Goal: Task Accomplishment & Management: Use online tool/utility

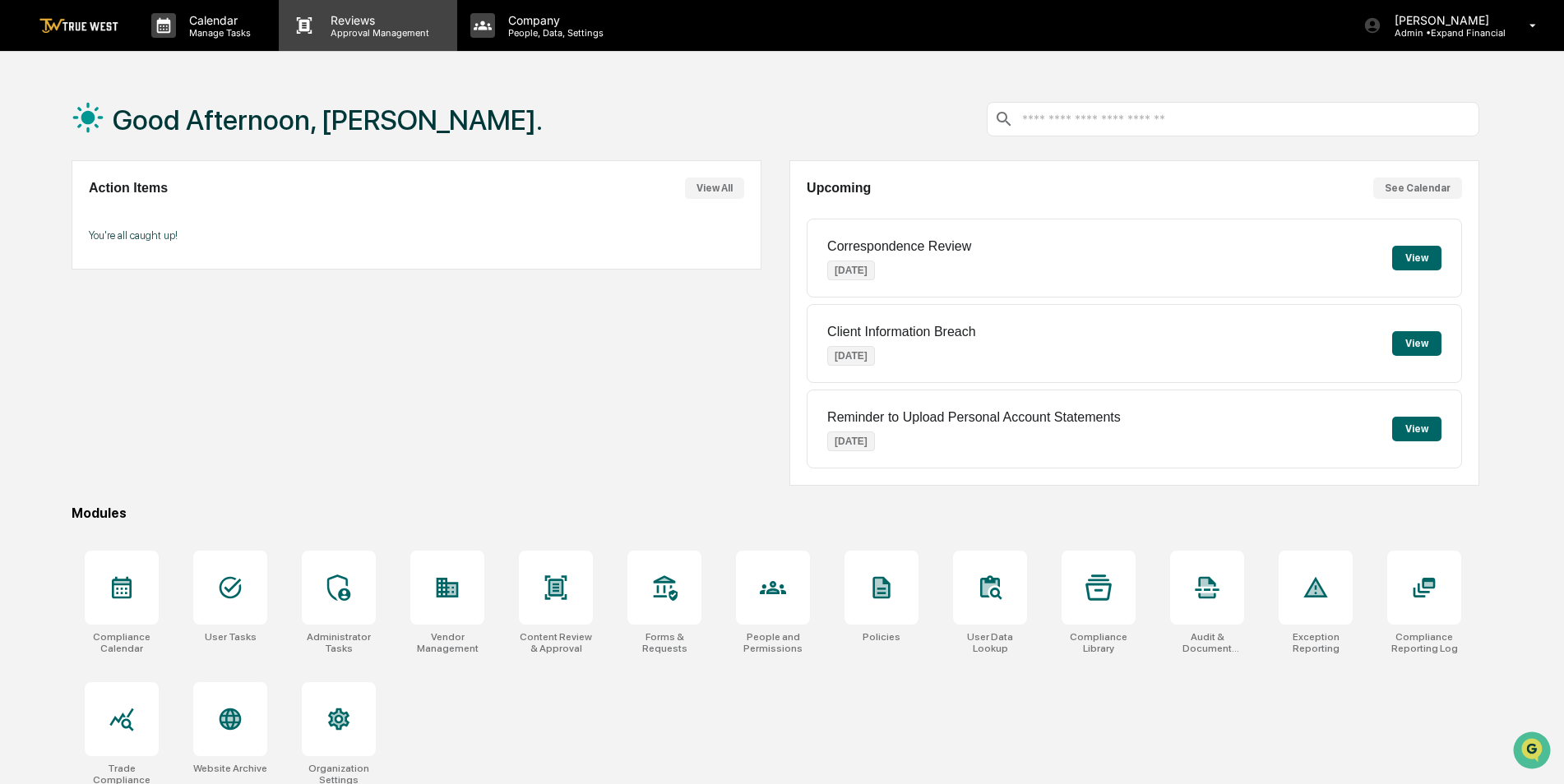
click at [318, 17] on p "Reviews" at bounding box center [377, 20] width 120 height 14
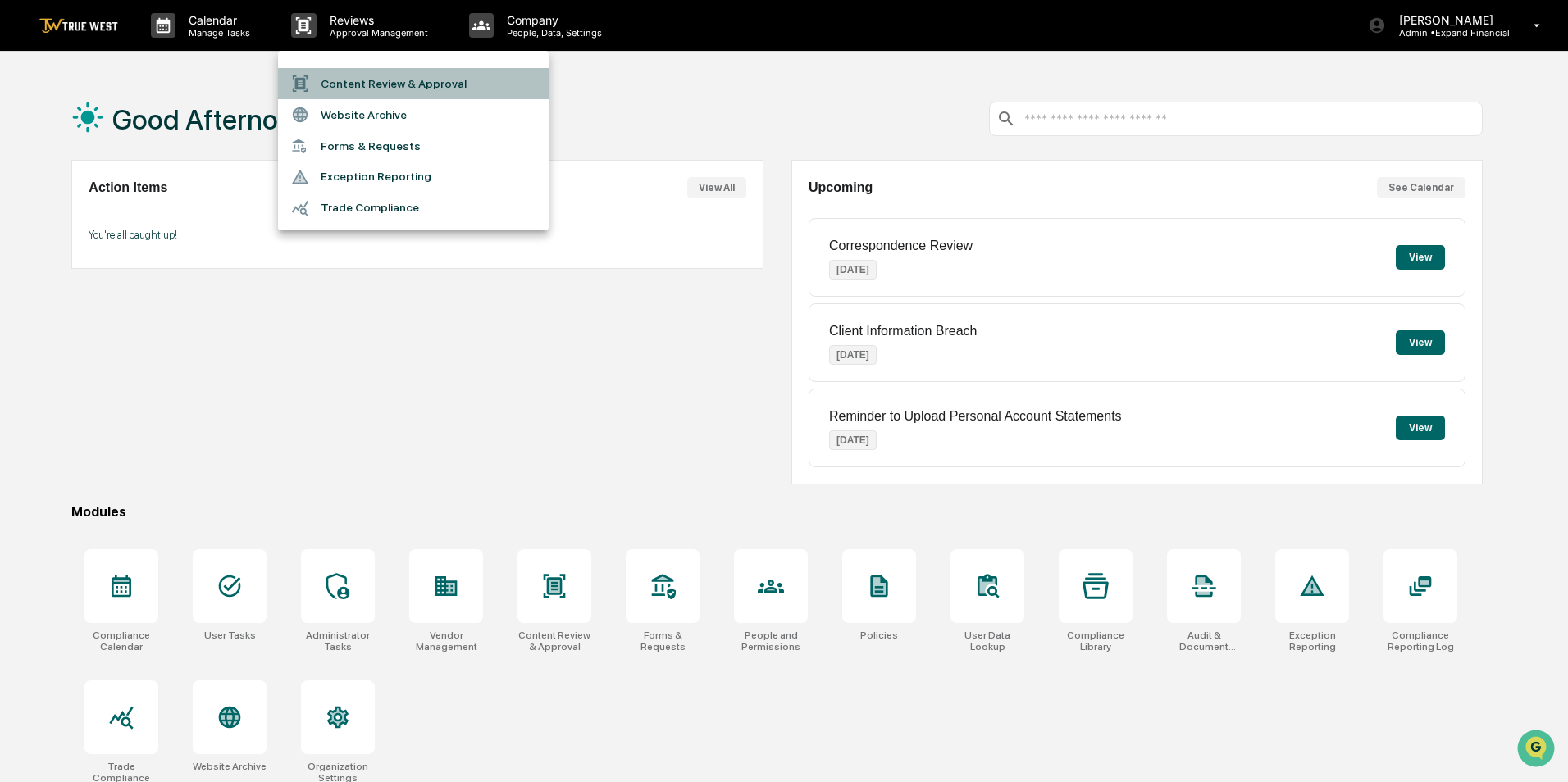
click at [358, 76] on li "Content Review & Approval" at bounding box center [413, 83] width 271 height 31
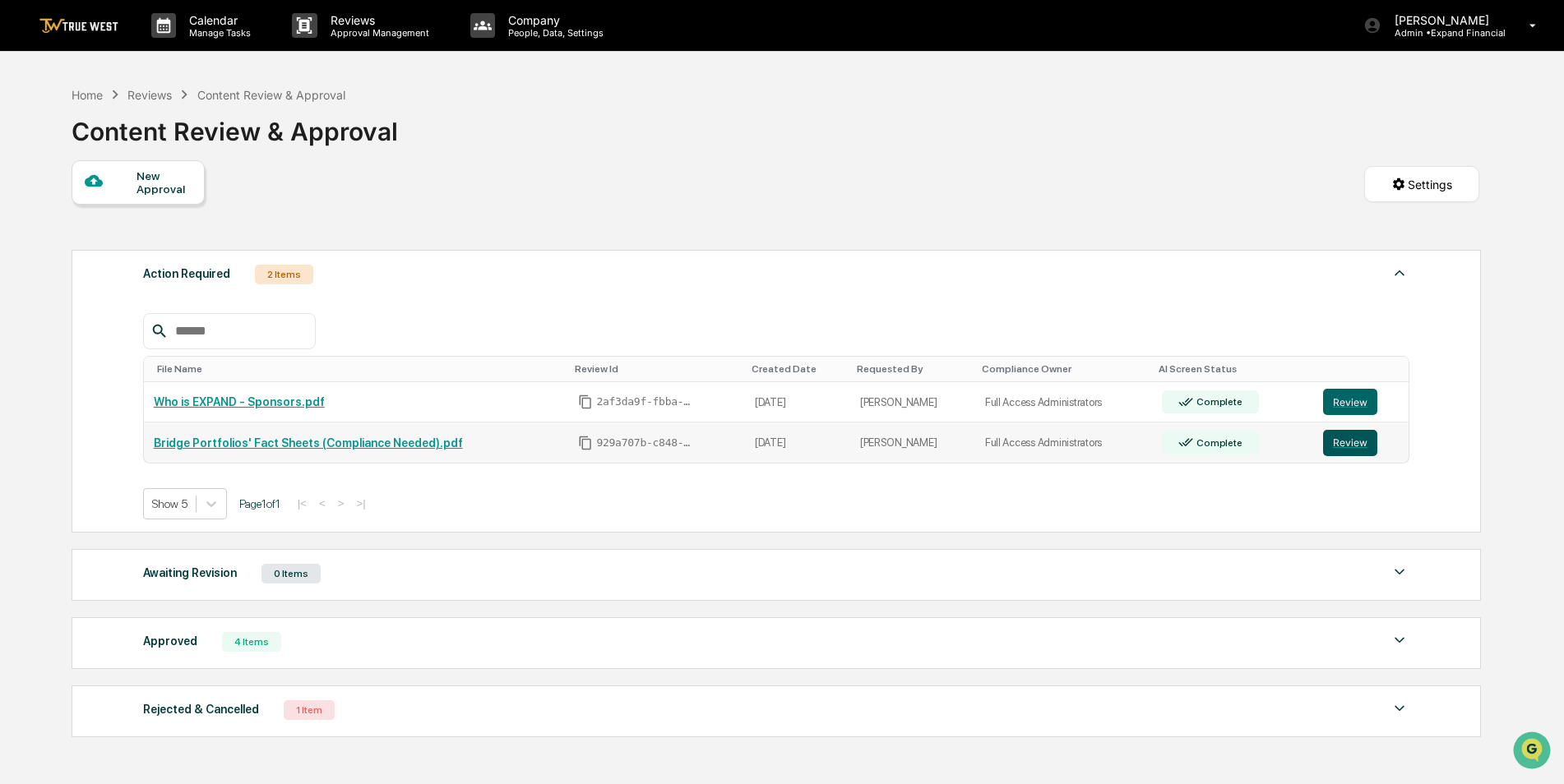
click at [1354, 435] on button "Review" at bounding box center [1350, 443] width 54 height 26
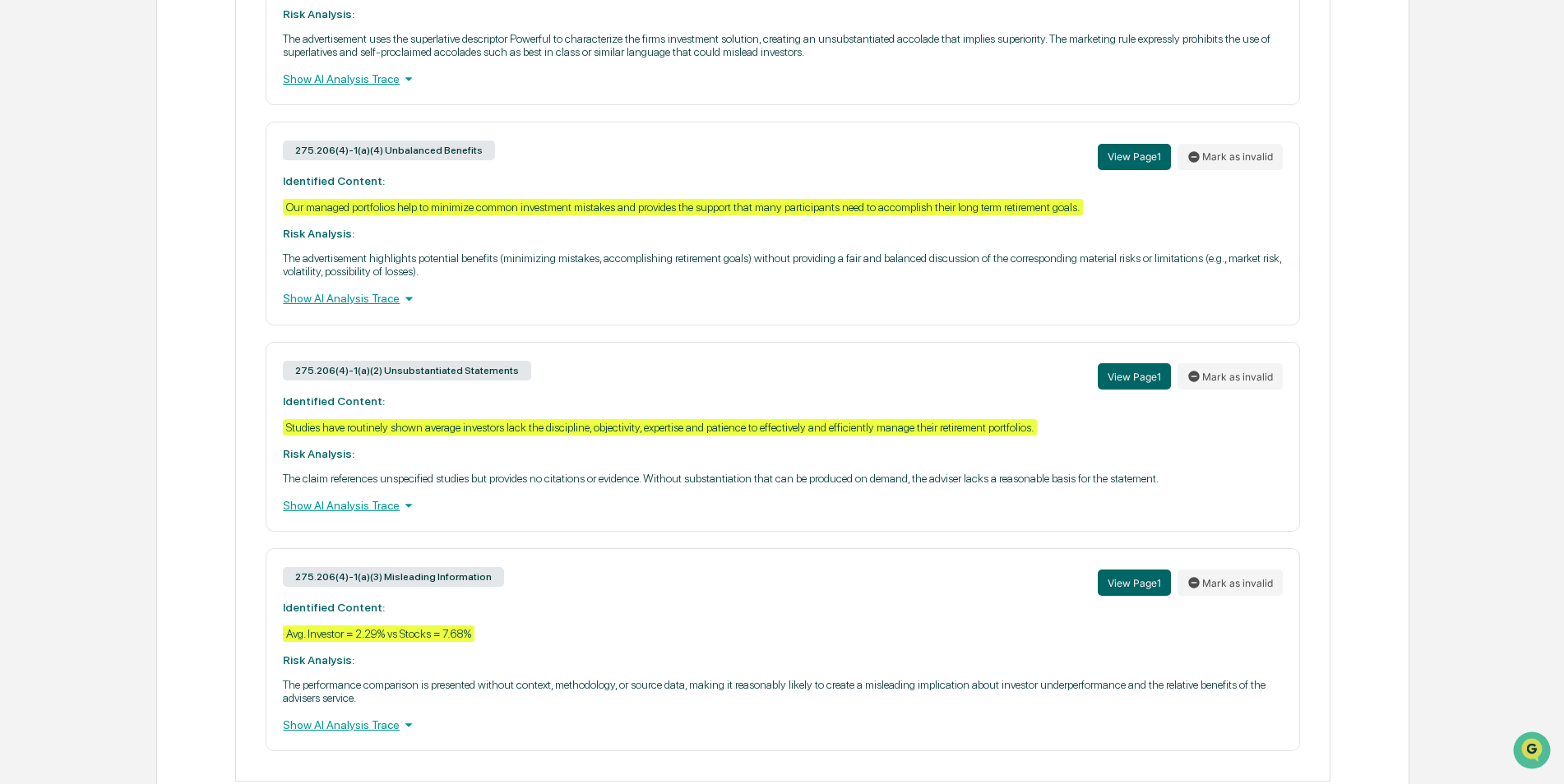
scroll to position [956, 0]
